Goal: Task Accomplishment & Management: Manage account settings

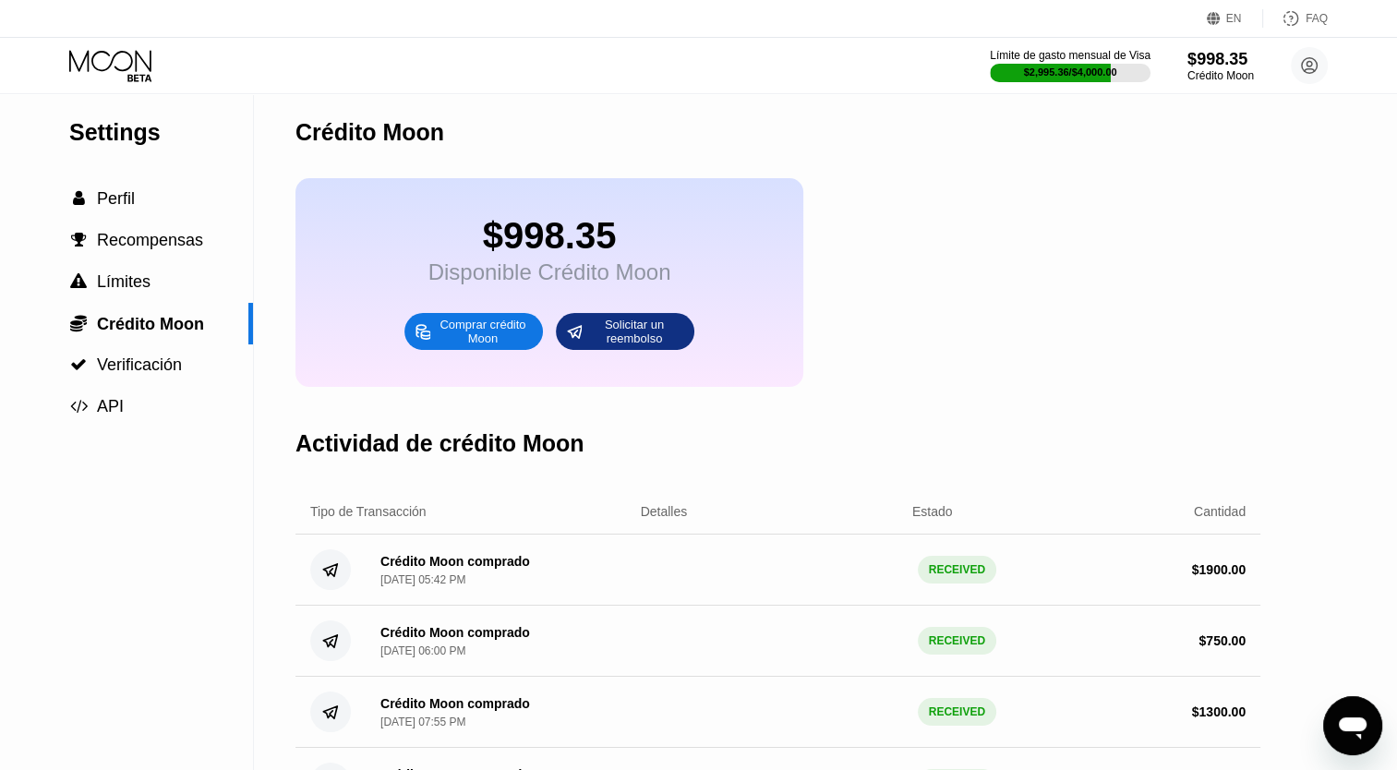
scroll to position [6, 0]
click at [130, 60] on icon at bounding box center [112, 66] width 86 height 32
